Goal: Information Seeking & Learning: Find specific fact

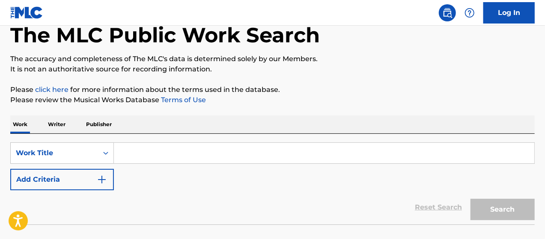
scroll to position [57, 0]
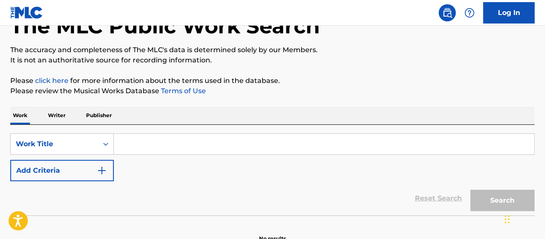
click at [179, 146] on input "Search Form" at bounding box center [324, 144] width 421 height 21
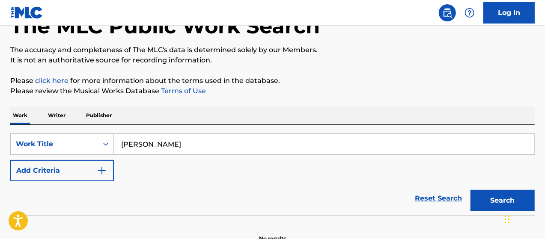
type input "[PERSON_NAME]"
click at [486, 194] on button "Search" at bounding box center [503, 200] width 64 height 21
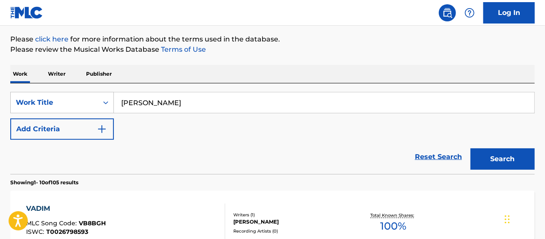
scroll to position [86, 0]
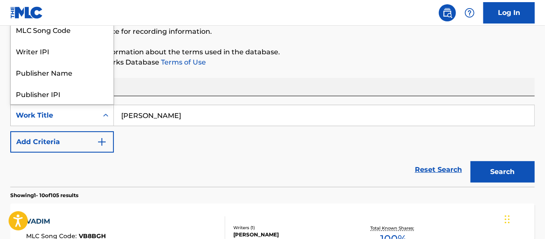
click at [101, 117] on div "Search Form" at bounding box center [105, 115] width 15 height 15
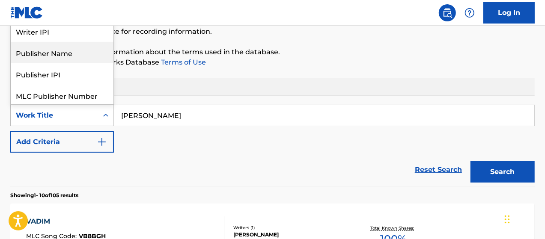
scroll to position [28, 0]
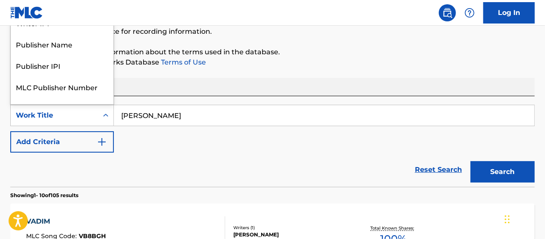
drag, startPoint x: 185, startPoint y: 149, endPoint x: 182, endPoint y: 132, distance: 17.8
click at [185, 149] on div "SearchWithCriteria1bdc8cd9-8e61-40c8-8098-04b64771027d 8 results available. Use…" at bounding box center [272, 129] width 525 height 48
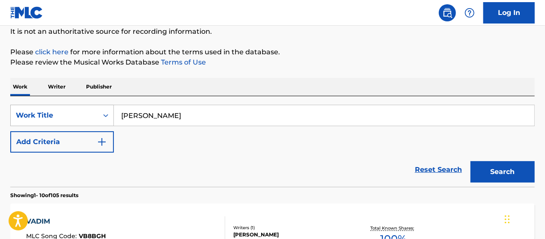
drag, startPoint x: 184, startPoint y: 117, endPoint x: 86, endPoint y: 119, distance: 98.1
click at [78, 117] on div "SearchWithCriteria1bdc8cd9-8e61-40c8-8098-04b64771027d Work Title [PERSON_NAME]" at bounding box center [272, 115] width 525 height 21
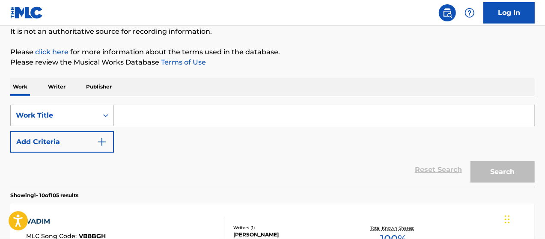
click at [92, 117] on div "Work Title" at bounding box center [54, 115] width 77 height 10
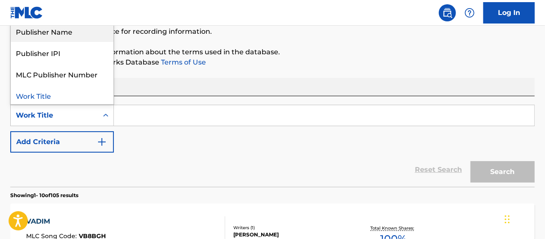
scroll to position [43, 0]
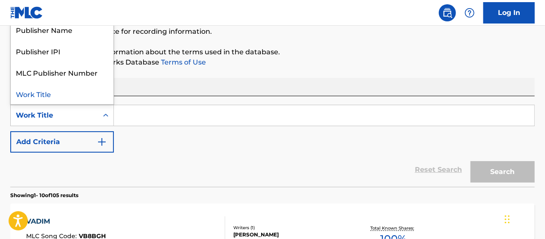
click at [85, 144] on button "Add Criteria" at bounding box center [62, 141] width 104 height 21
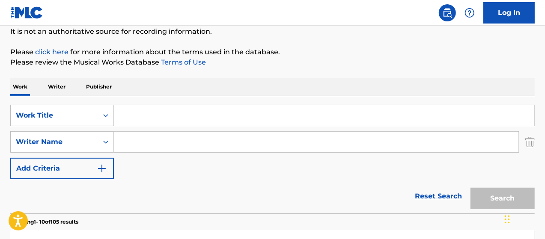
click at [180, 146] on input "Search Form" at bounding box center [316, 142] width 405 height 21
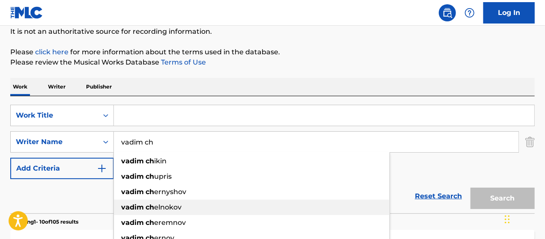
click at [170, 207] on span "elnokov" at bounding box center [167, 207] width 27 height 8
type input "[PERSON_NAME]"
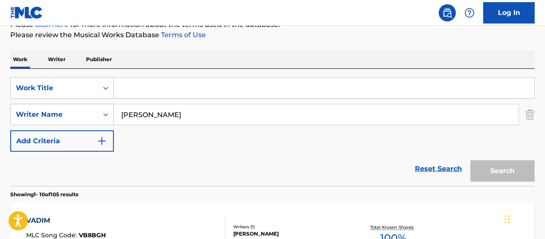
scroll to position [114, 0]
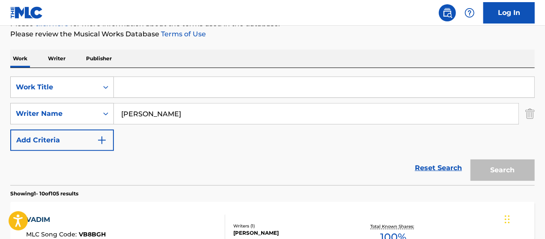
click at [510, 171] on div "Search" at bounding box center [500, 168] width 69 height 34
click at [134, 88] on input "Search Form" at bounding box center [324, 87] width 421 height 21
click at [97, 85] on div "Work Title" at bounding box center [54, 87] width 87 height 16
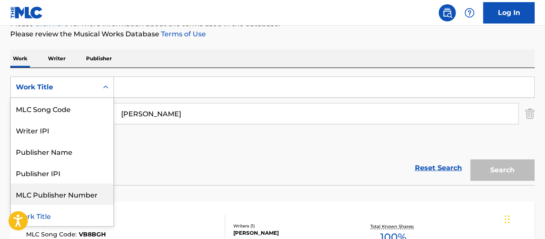
scroll to position [0, 0]
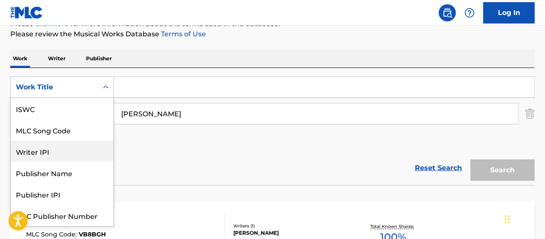
click at [61, 153] on div "Writer IPI" at bounding box center [62, 151] width 103 height 21
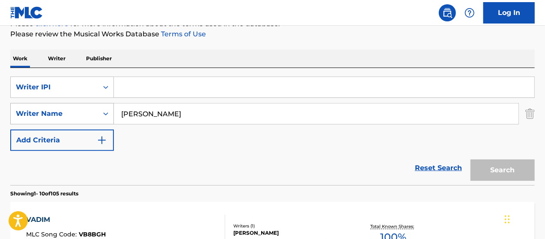
drag, startPoint x: 183, startPoint y: 113, endPoint x: 65, endPoint y: 116, distance: 118.2
click at [82, 114] on div "SearchWithCriteria461f56d1-f7d6-4939-a9a6-7f721c57de97 Writer Name [PERSON_NAME]" at bounding box center [272, 113] width 525 height 21
click at [158, 83] on input "Search Form" at bounding box center [324, 87] width 421 height 21
paste input "[PERSON_NAME]"
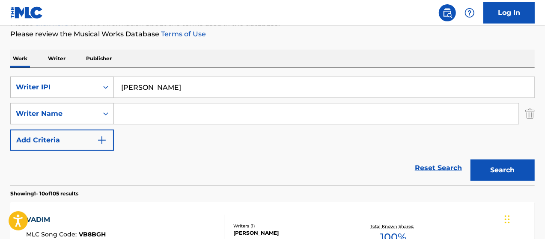
type input "[PERSON_NAME]"
click at [534, 116] on img "Search Form" at bounding box center [529, 113] width 9 height 21
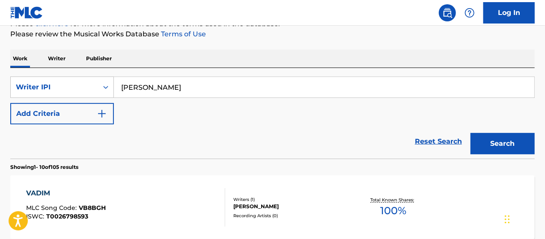
click at [513, 145] on button "Search" at bounding box center [503, 143] width 64 height 21
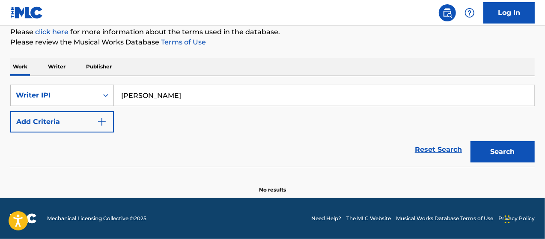
scroll to position [105, 0]
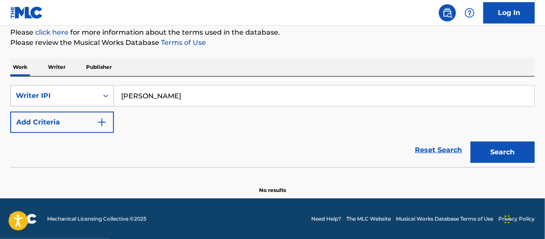
drag, startPoint x: 196, startPoint y: 97, endPoint x: 90, endPoint y: 98, distance: 106.2
click at [76, 92] on div "SearchWithCriteria9821437d-ff3c-4c3f-a78e-02db47209d1a Writer IPI [PERSON_NAME]" at bounding box center [272, 95] width 525 height 21
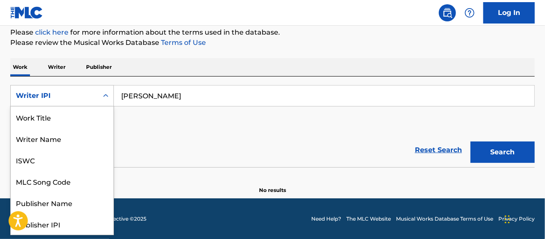
click at [83, 95] on div "Writer IPI" at bounding box center [54, 96] width 77 height 10
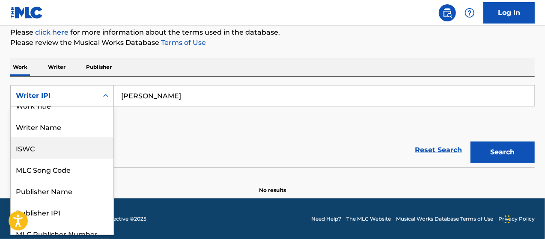
scroll to position [0, 0]
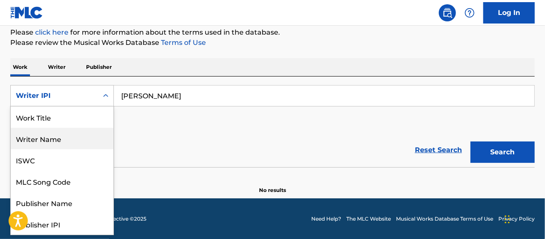
click at [61, 138] on div "Writer Name" at bounding box center [62, 138] width 103 height 21
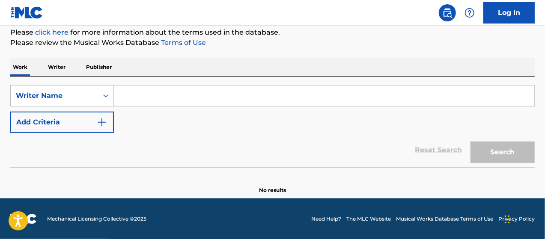
click at [195, 102] on input "Search Form" at bounding box center [324, 96] width 421 height 21
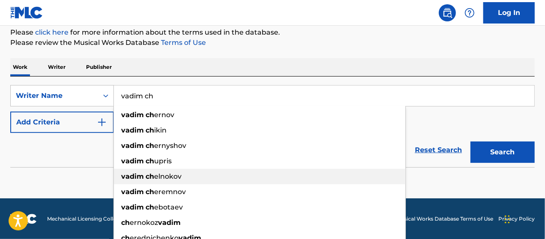
click at [178, 175] on span "elnokov" at bounding box center [167, 177] width 27 height 8
type input "[PERSON_NAME]"
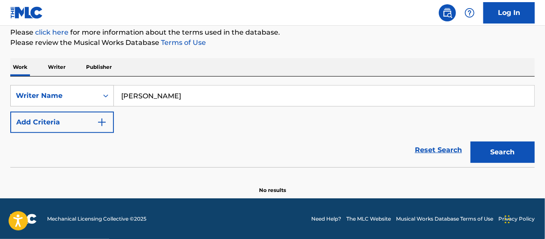
click at [506, 156] on button "Search" at bounding box center [503, 152] width 64 height 21
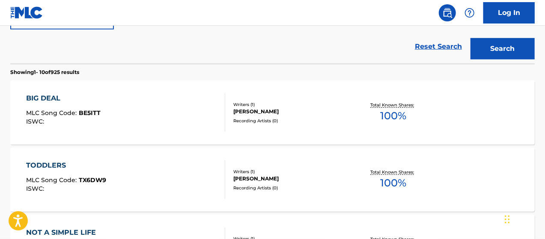
scroll to position [205, 0]
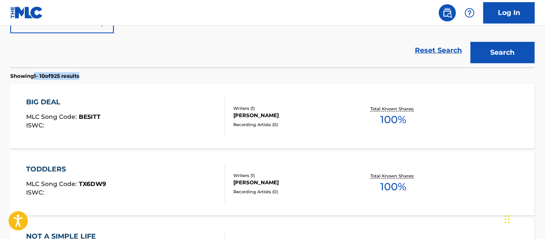
drag, startPoint x: 34, startPoint y: 74, endPoint x: 101, endPoint y: 75, distance: 66.4
click at [101, 75] on section "Showing 1 - 10 of 925 results" at bounding box center [272, 74] width 525 height 12
click at [33, 77] on p "Showing 1 - 10 of 925 results" at bounding box center [44, 76] width 69 height 8
drag, startPoint x: 5, startPoint y: 78, endPoint x: 49, endPoint y: 76, distance: 43.7
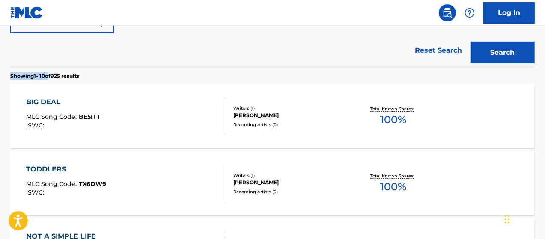
click at [39, 75] on p "Showing 1 - 10 of 925 results" at bounding box center [44, 76] width 69 height 8
drag, startPoint x: 34, startPoint y: 75, endPoint x: 47, endPoint y: 75, distance: 12.8
click at [47, 75] on p "Showing 1 - 10 of 925 results" at bounding box center [44, 76] width 69 height 8
drag, startPoint x: 57, startPoint y: 75, endPoint x: 69, endPoint y: 75, distance: 12.0
click at [69, 75] on p "Showing 1 - 10 of 925 results" at bounding box center [44, 76] width 69 height 8
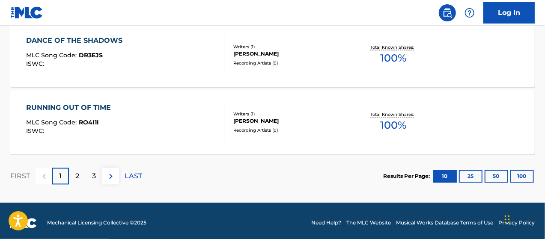
scroll to position [805, 0]
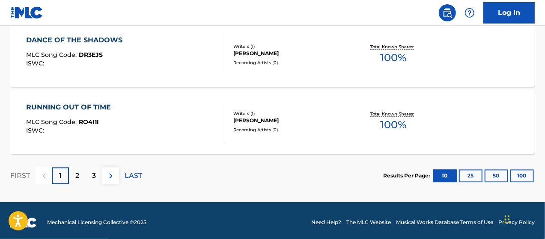
click at [132, 178] on p "LAST" at bounding box center [134, 176] width 18 height 10
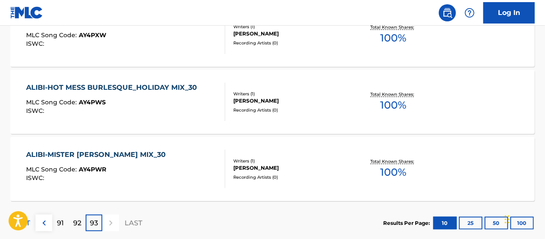
scroll to position [472, 0]
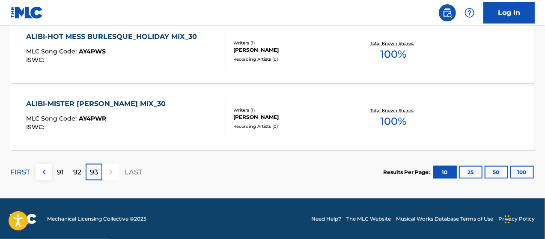
click at [61, 174] on p "91" at bounding box center [60, 172] width 7 height 10
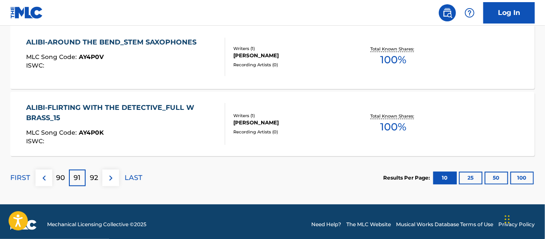
scroll to position [808, 0]
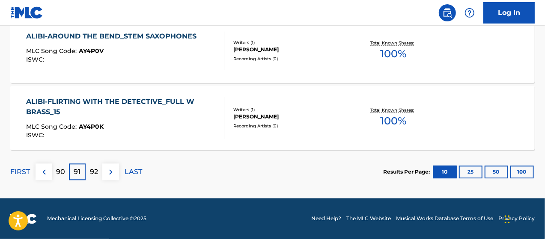
click at [62, 174] on p "90" at bounding box center [60, 172] width 9 height 10
click at [60, 168] on p "89" at bounding box center [61, 172] width 9 height 10
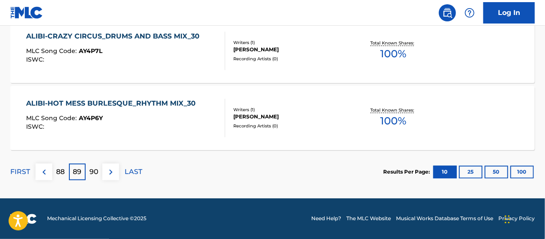
click at [60, 173] on p "88" at bounding box center [61, 172] width 9 height 10
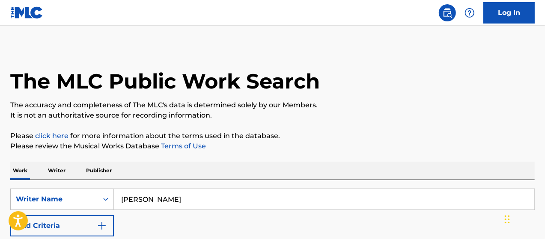
scroll to position [0, 0]
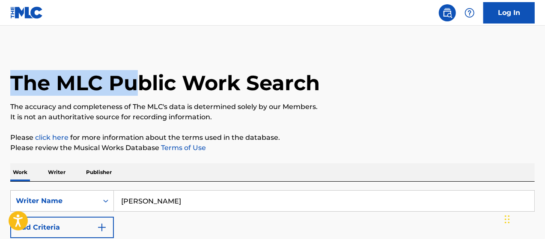
drag, startPoint x: 2, startPoint y: 82, endPoint x: 142, endPoint y: 79, distance: 140.1
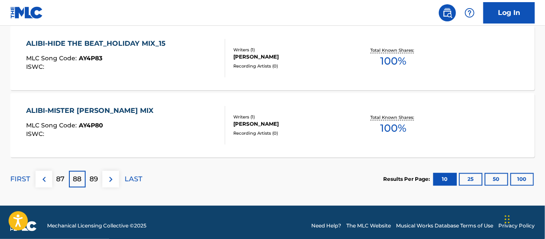
scroll to position [808, 0]
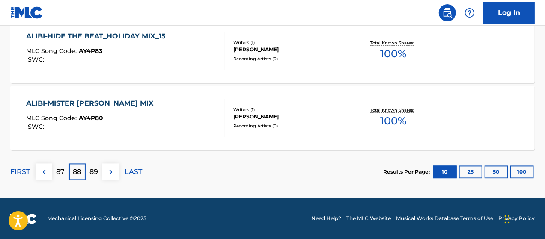
click at [27, 175] on p "FIRST" at bounding box center [20, 172] width 20 height 10
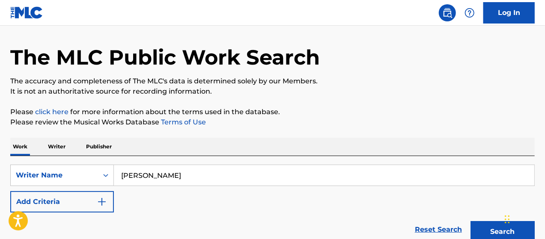
scroll to position [28, 0]
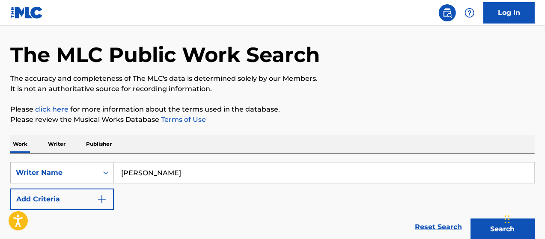
click at [10, 11] on nav "Log In" at bounding box center [272, 13] width 545 height 26
click at [18, 17] on img at bounding box center [26, 12] width 33 height 12
